Goal: Transaction & Acquisition: Purchase product/service

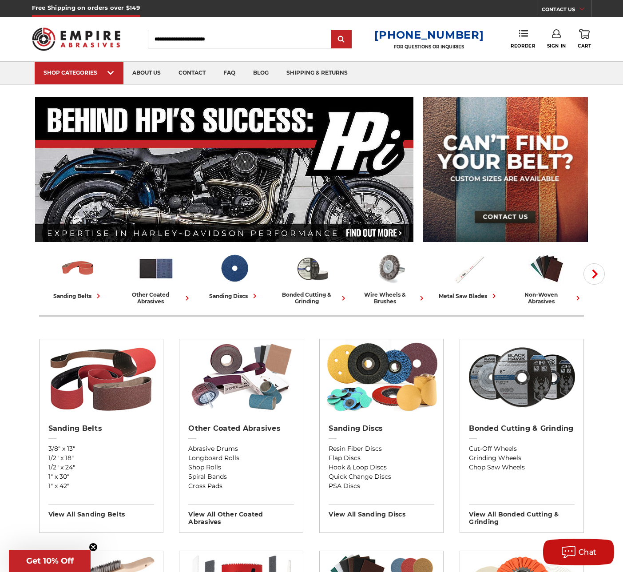
click at [184, 41] on input "Search" at bounding box center [239, 39] width 183 height 19
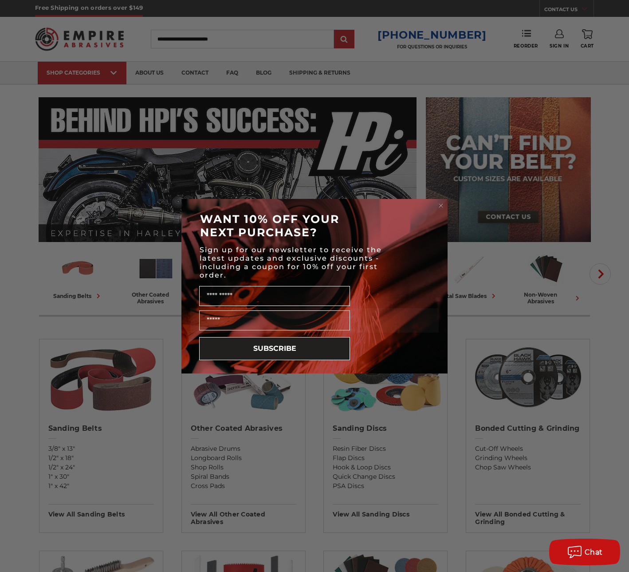
click at [443, 205] on circle "Close dialog" at bounding box center [441, 205] width 8 height 8
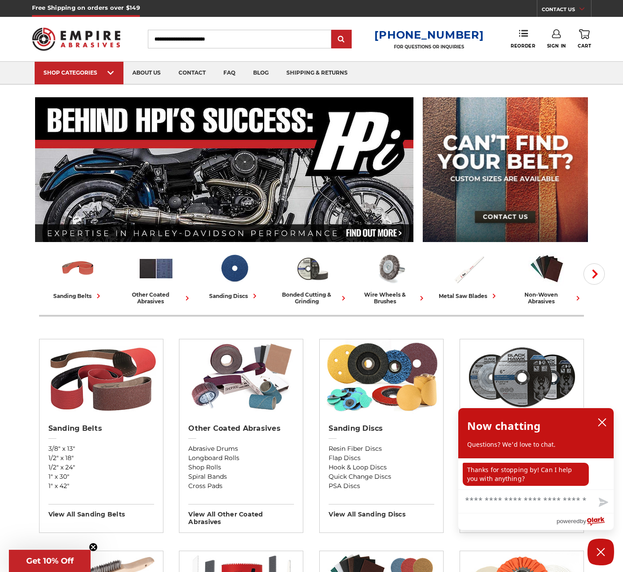
scroll to position [0, 0]
click at [177, 34] on input "Search" at bounding box center [239, 39] width 183 height 19
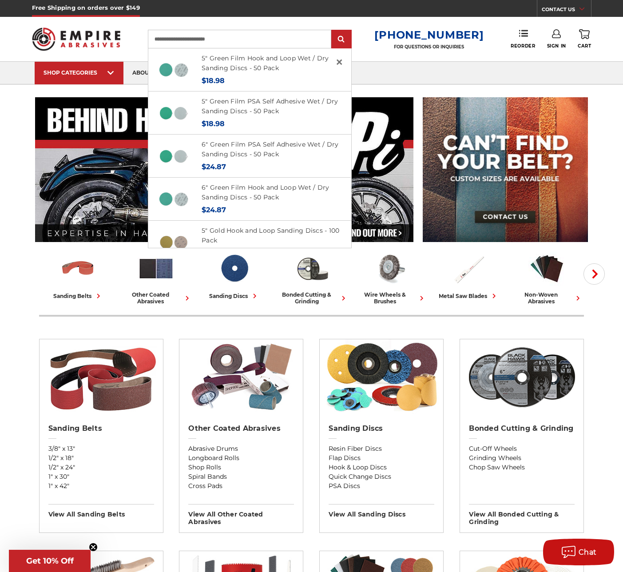
type input "**********"
click at [348, 40] on input "submit" at bounding box center [341, 40] width 18 height 18
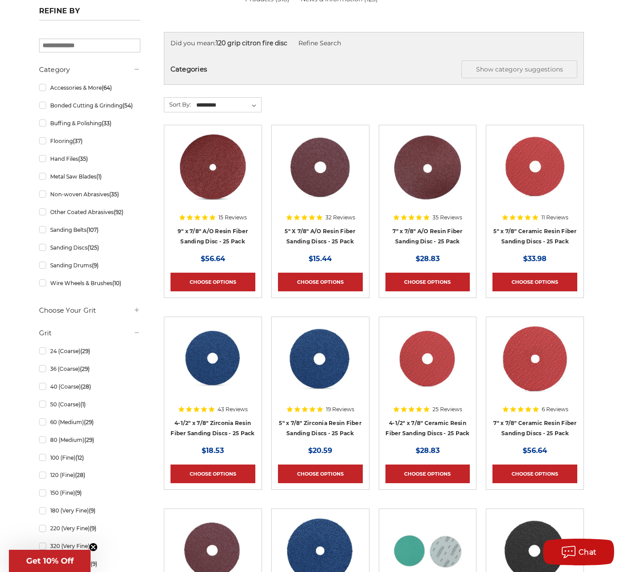
scroll to position [221, 0]
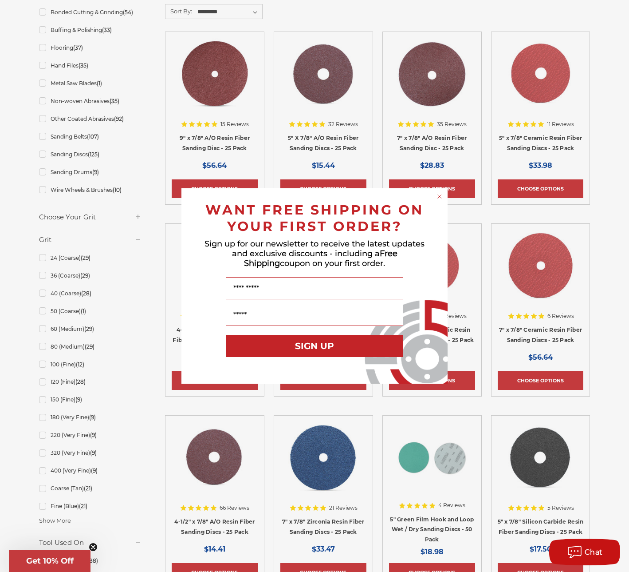
click at [439, 198] on circle "Close dialog" at bounding box center [440, 196] width 8 height 8
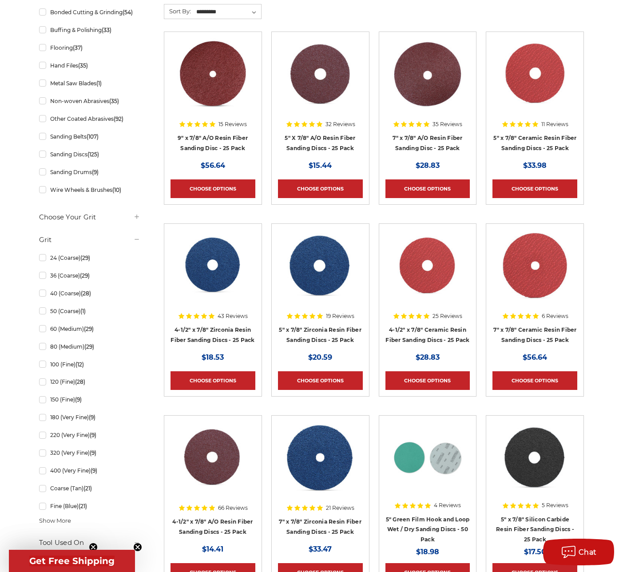
click at [522, 281] on img at bounding box center [534, 265] width 71 height 71
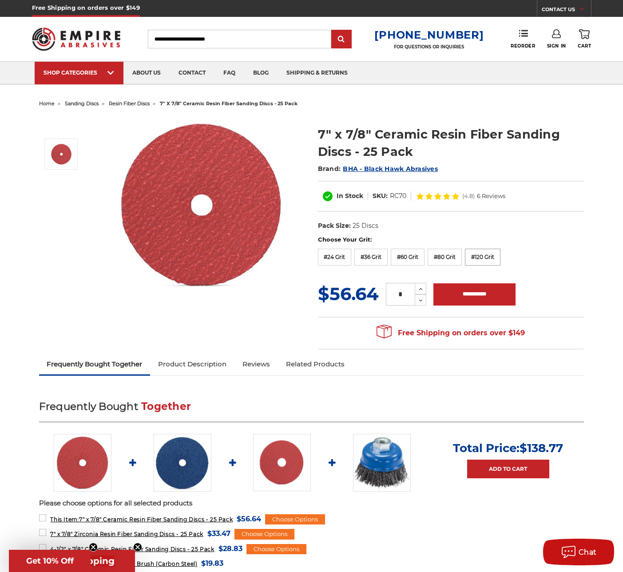
click at [500, 258] on label "#120 Grit" at bounding box center [483, 257] width 36 height 17
